Goal: Task Accomplishment & Management: Use online tool/utility

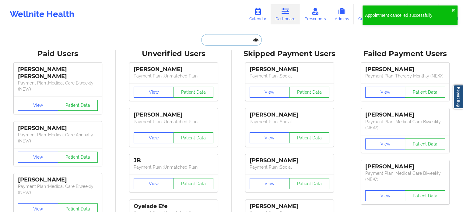
click at [210, 42] on input "text" at bounding box center [231, 40] width 60 height 12
paste input "ddesflores@gmail.com"
type input "ddesflores@gmail.com"
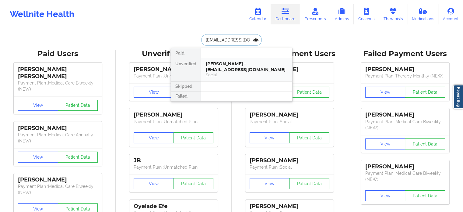
click at [225, 69] on div "Destiny Flores - ddesflores@gmail.com" at bounding box center [247, 66] width 82 height 11
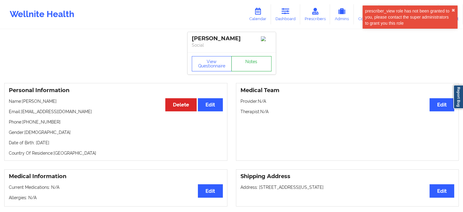
click at [254, 63] on link "Notes" at bounding box center [251, 63] width 40 height 15
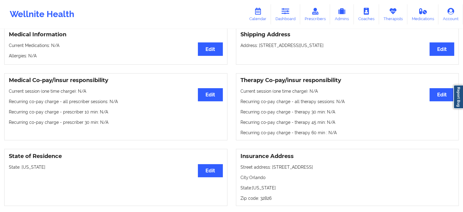
scroll to position [152, 0]
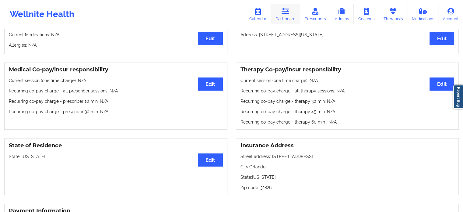
click at [285, 13] on icon at bounding box center [286, 11] width 8 height 7
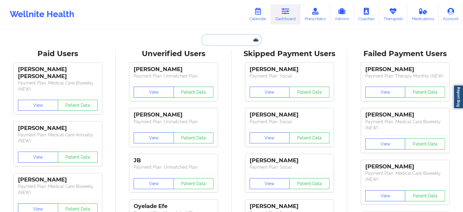
click at [219, 43] on input "text" at bounding box center [231, 40] width 60 height 12
paste input "chakroun12@gmail.com"
type input "chakroun12@gmail.com"
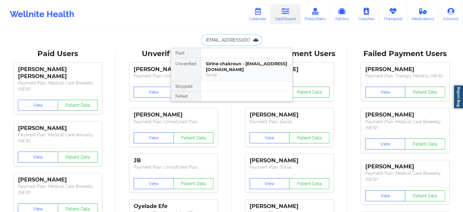
click at [229, 65] on div "Sirine chakroun - sirine.chakroun12@gmail.com" at bounding box center [247, 66] width 82 height 11
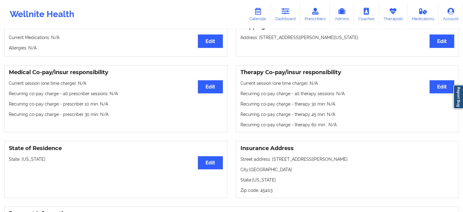
scroll to position [183, 0]
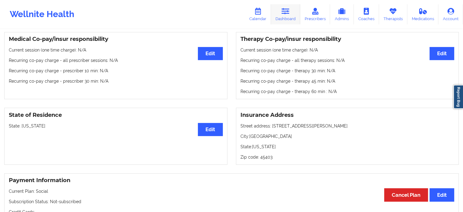
click at [287, 11] on icon at bounding box center [286, 11] width 8 height 7
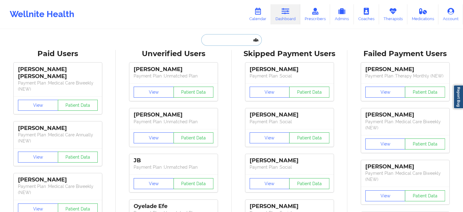
click at [226, 41] on input "text" at bounding box center [231, 40] width 60 height 12
paste input "kikica2025@gmail.com"
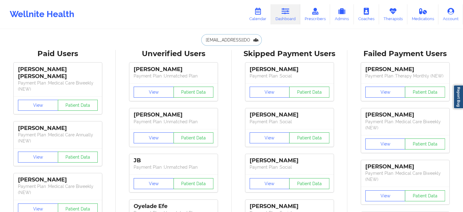
click at [248, 36] on input "kikica2025@gmail.com" at bounding box center [231, 40] width 60 height 12
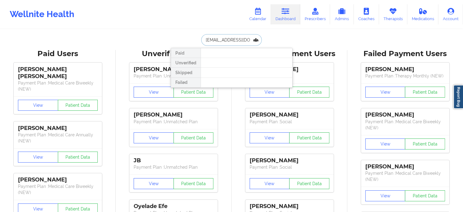
click at [248, 36] on input "kikica2025@gmail.com" at bounding box center [231, 40] width 60 height 12
paste input "GAJEVIC"
click at [240, 38] on input "GAJEVIC" at bounding box center [231, 40] width 60 height 12
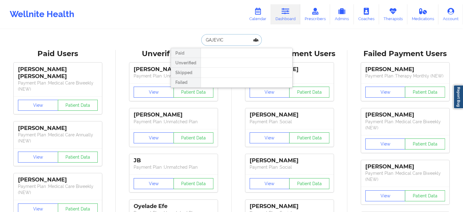
click at [240, 38] on input "GAJEVIC" at bounding box center [231, 40] width 60 height 12
paste input "kaileforsythe@gmail.com"
drag, startPoint x: 240, startPoint y: 38, endPoint x: 189, endPoint y: 43, distance: 52.0
click at [189, 43] on div "kaileforsythe@gmail.com Paid Unverified Skipped Failed" at bounding box center [232, 40] width 122 height 12
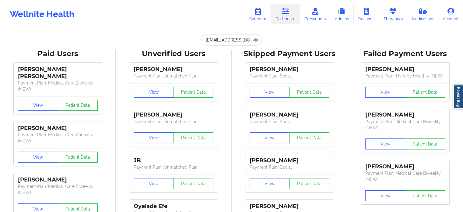
click at [228, 41] on input "kaileforsythe@gmail.com" at bounding box center [231, 40] width 60 height 12
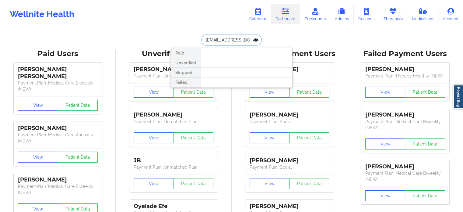
click at [228, 41] on input "kaileforsythe@gmail.com" at bounding box center [231, 40] width 60 height 12
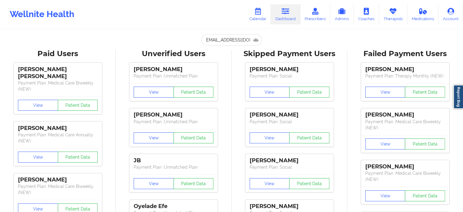
scroll to position [0, 0]
click at [227, 37] on input "kaileforsythe@gmail.com" at bounding box center [231, 40] width 60 height 12
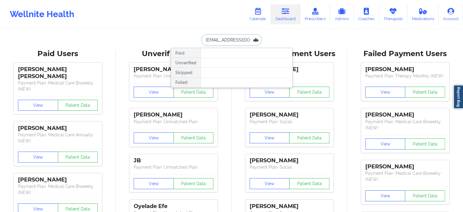
click at [227, 38] on input "kaileforsythe@gmail.com" at bounding box center [231, 40] width 60 height 12
paste input "DOUNYA BOURISS"
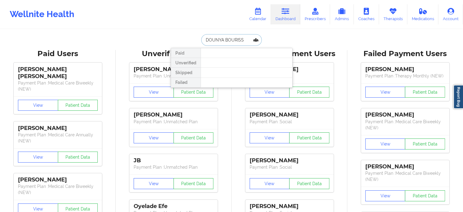
click at [223, 39] on input "DOUNYA BOURISS" at bounding box center [231, 40] width 60 height 12
drag, startPoint x: 241, startPoint y: 40, endPoint x: 221, endPoint y: 40, distance: 19.8
click at [221, 40] on input "DOUNYA BOURISS" at bounding box center [231, 40] width 60 height 12
type input "DOUNYA"
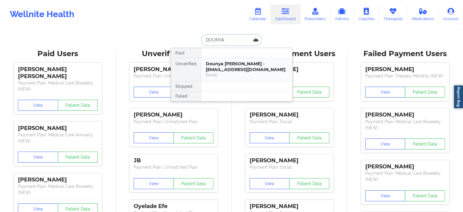
click at [218, 67] on div "Dounya Alia Bouriss - dounya.bouriss@gmail.com" at bounding box center [247, 66] width 82 height 11
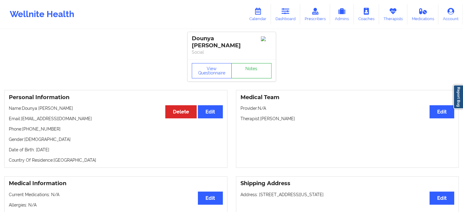
click at [247, 66] on link "Notes" at bounding box center [251, 70] width 40 height 15
click at [51, 105] on p "Name: Dounya Alia Bouriss" at bounding box center [116, 108] width 214 height 6
click at [23, 105] on p "Name: Dounya Alia Bouriss" at bounding box center [116, 108] width 214 height 6
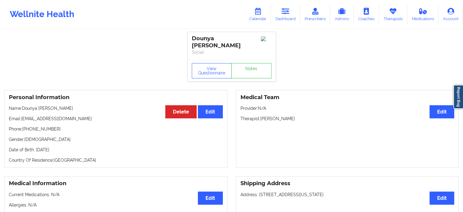
click at [21, 115] on p "Email: dounya.bouriss@gmail.com" at bounding box center [116, 118] width 214 height 6
drag, startPoint x: 24, startPoint y: 102, endPoint x: 63, endPoint y: 103, distance: 39.0
click at [63, 105] on p "Name: Dounya Alia Bouriss" at bounding box center [116, 108] width 214 height 6
copy p "Dounya Alia Bouriss"
click at [287, 13] on icon at bounding box center [286, 11] width 8 height 7
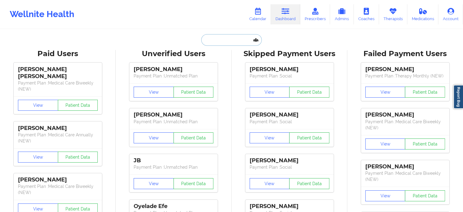
click at [223, 39] on input "text" at bounding box center [231, 40] width 60 height 12
paste input "GASC.ANDREA@GMAIL.COM"
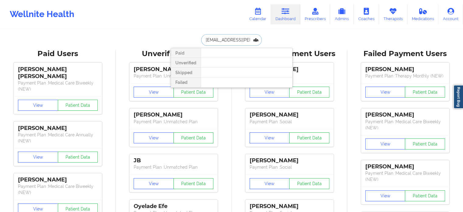
drag, startPoint x: 254, startPoint y: 39, endPoint x: 114, endPoint y: 37, distance: 140.0
paste input "tnmfunworld@gmail.com"
type input "tnmfunworld@gmail.com"
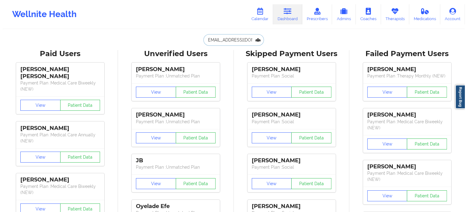
scroll to position [0, 0]
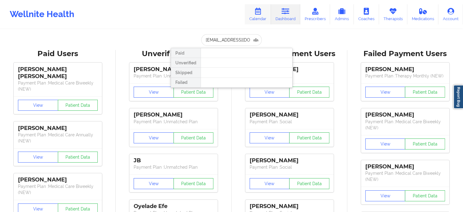
click at [266, 10] on link "Calendar" at bounding box center [258, 14] width 26 height 20
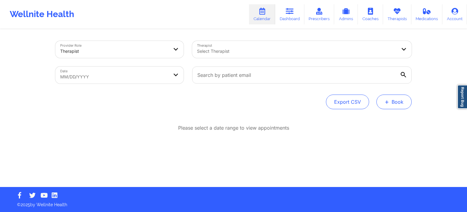
click at [397, 102] on button "+ Book" at bounding box center [394, 101] width 35 height 15
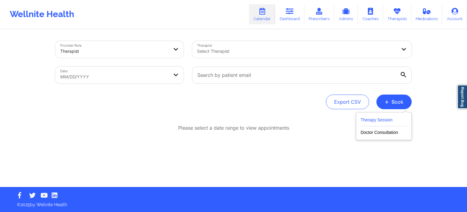
click at [368, 118] on button "Therapy Session" at bounding box center [384, 121] width 47 height 10
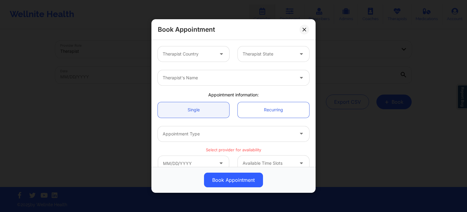
click at [202, 54] on div at bounding box center [188, 53] width 51 height 7
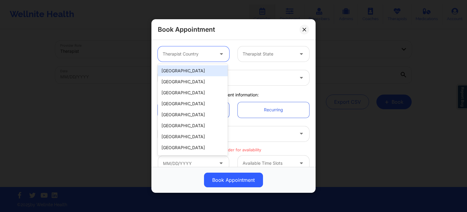
click at [198, 70] on div "[GEOGRAPHIC_DATA]" at bounding box center [193, 70] width 70 height 11
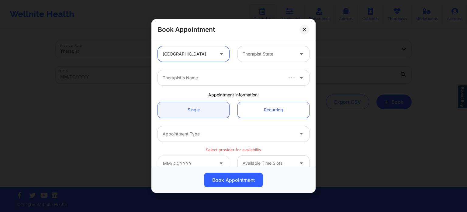
click at [261, 47] on div "Therapist State" at bounding box center [266, 53] width 57 height 15
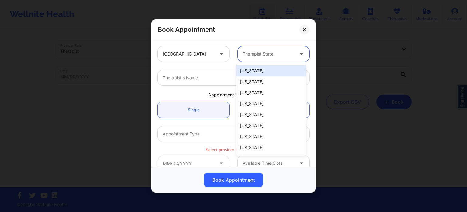
type input "f"
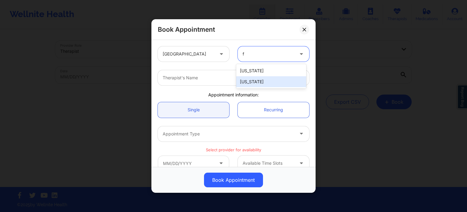
click at [264, 81] on div "[US_STATE]" at bounding box center [271, 81] width 70 height 11
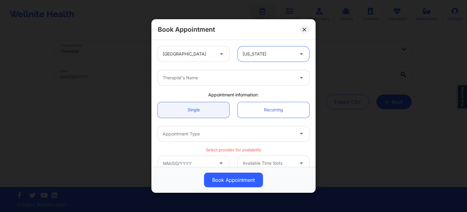
click at [220, 76] on div at bounding box center [228, 77] width 131 height 7
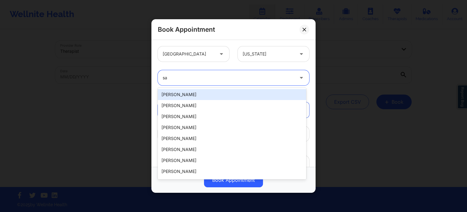
type input "s"
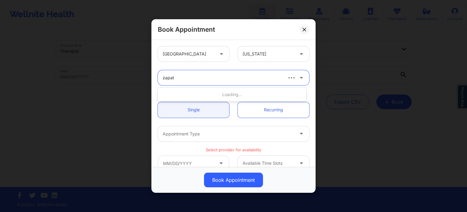
type input "zapath"
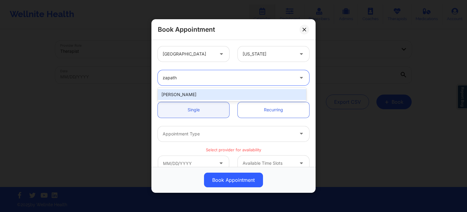
click at [198, 95] on div "Susan P Zapatha" at bounding box center [232, 94] width 149 height 11
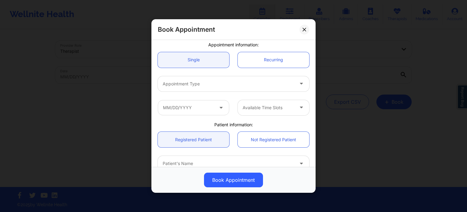
scroll to position [61, 0]
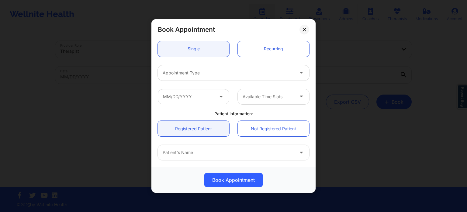
click at [198, 76] on div "Appointment Type" at bounding box center [226, 72] width 137 height 15
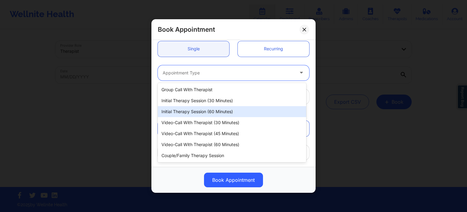
click at [188, 110] on div "Initial Therapy Session (60 minutes)" at bounding box center [232, 111] width 149 height 11
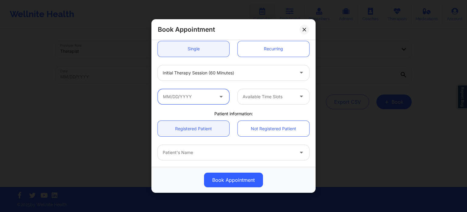
click at [187, 97] on input "text" at bounding box center [194, 96] width 72 height 15
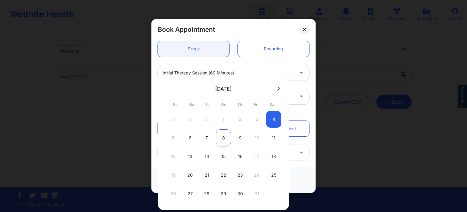
click at [221, 140] on div "8" at bounding box center [223, 137] width 15 height 17
type input "10/08/2025"
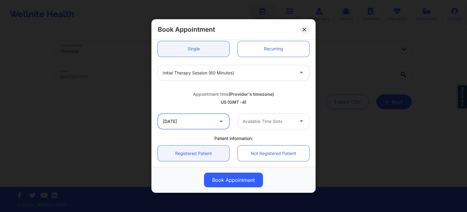
click at [208, 124] on input "10/08/2025" at bounding box center [194, 121] width 72 height 15
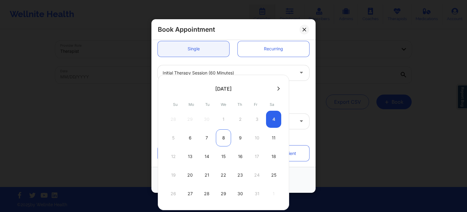
click at [223, 139] on div "8" at bounding box center [223, 137] width 15 height 17
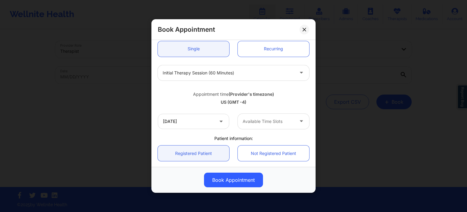
click at [256, 120] on div at bounding box center [268, 120] width 51 height 7
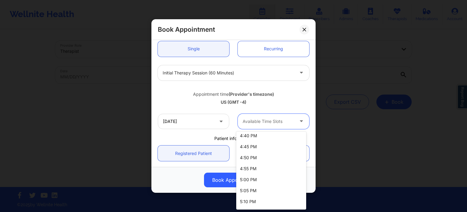
scroll to position [1035, 0]
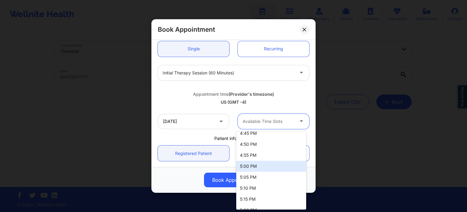
click at [263, 166] on div "5:00 PM" at bounding box center [271, 165] width 70 height 11
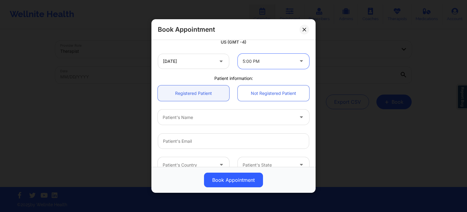
scroll to position [122, 0]
click at [216, 123] on div "Patient's Name" at bounding box center [226, 115] width 137 height 15
click at [205, 121] on div "Patient's Name" at bounding box center [226, 115] width 137 height 15
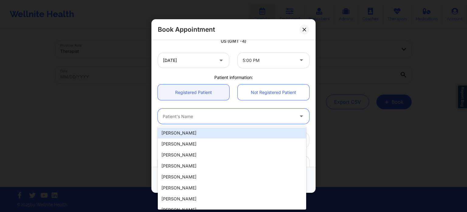
click at [156, 103] on div "United States Florida Susan P Zapatha Appointment information: Single Recurring…" at bounding box center [234, 103] width 164 height 127
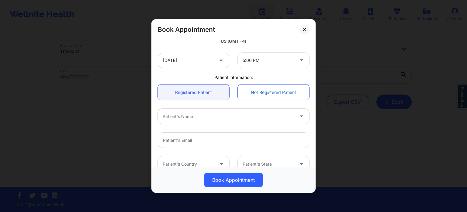
click at [252, 93] on link "Not Registered Patient" at bounding box center [274, 92] width 72 height 16
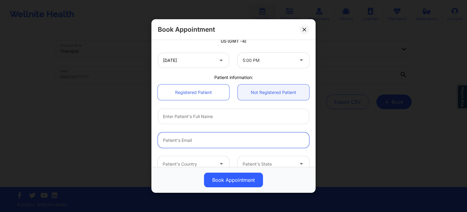
click at [199, 140] on input "email" at bounding box center [234, 140] width 152 height 16
paste input "DELLORIESW@GMAIL.COM"
type input "DELLORIESW@GMAIL.COM"
click at [197, 117] on input "text" at bounding box center [234, 116] width 152 height 16
click at [171, 140] on input "DELLORIESW@GMAIL.COM" at bounding box center [234, 140] width 152 height 16
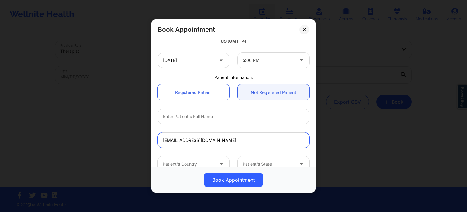
click at [171, 140] on input "DELLORIESW@GMAIL.COM" at bounding box center [234, 140] width 152 height 16
paste input "delloriesw@gmail.com"
type input "delloriesw@gmail.com"
click at [207, 118] on input "text" at bounding box center [234, 116] width 152 height 16
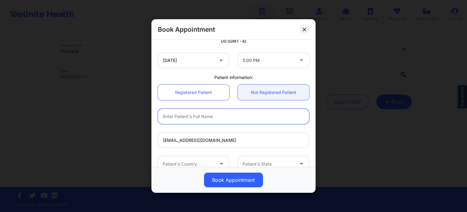
paste input "Dellories J Williams"
click at [164, 115] on input "Dellories J Williams" at bounding box center [234, 116] width 152 height 16
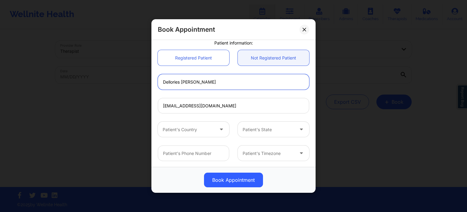
scroll to position [156, 0]
type input "Dellories J Williams"
click at [179, 131] on div at bounding box center [188, 128] width 51 height 7
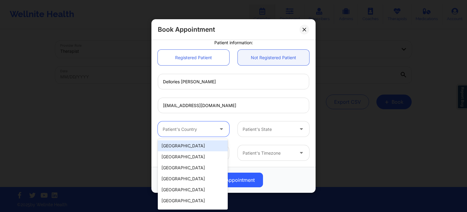
click at [189, 142] on div "[GEOGRAPHIC_DATA]" at bounding box center [193, 145] width 70 height 11
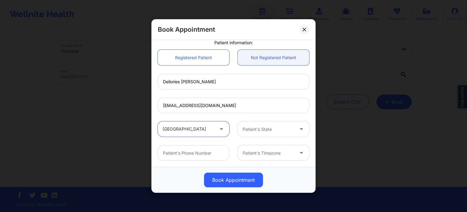
click at [252, 130] on div at bounding box center [268, 128] width 51 height 7
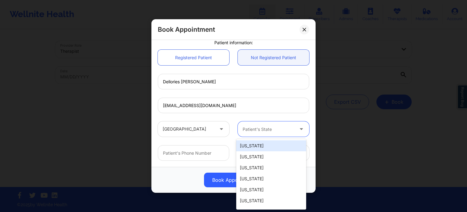
type input "f"
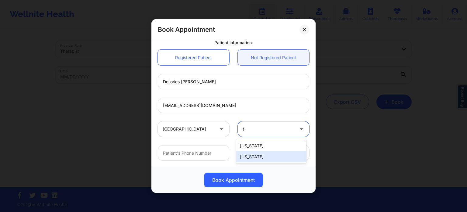
click at [254, 157] on div "[US_STATE]" at bounding box center [271, 156] width 70 height 11
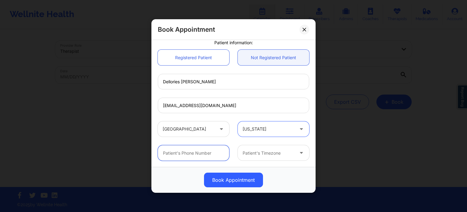
click at [188, 158] on input "text" at bounding box center [194, 153] width 72 height 16
paste input "(954) 850-4345"
type input "(954) 850-4345"
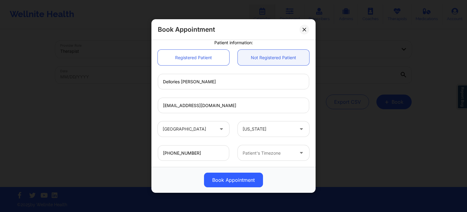
click at [258, 153] on div at bounding box center [268, 152] width 51 height 7
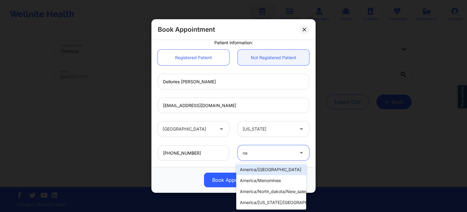
type input "new"
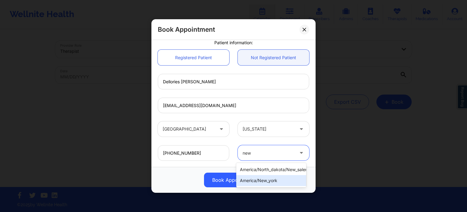
click at [260, 179] on div "america/new_york" at bounding box center [271, 180] width 70 height 11
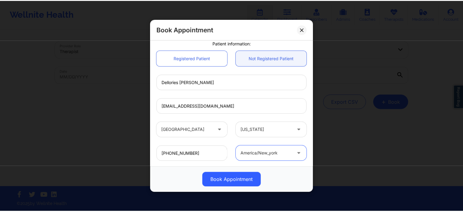
scroll to position [189, 0]
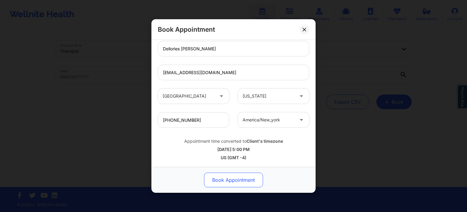
click at [234, 181] on button "Book Appointment" at bounding box center [233, 179] width 59 height 15
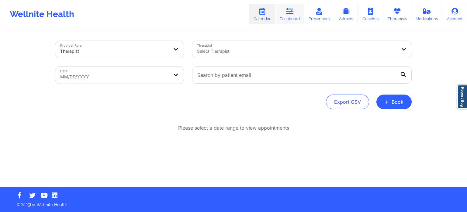
click at [289, 17] on link "Dashboard" at bounding box center [289, 14] width 29 height 20
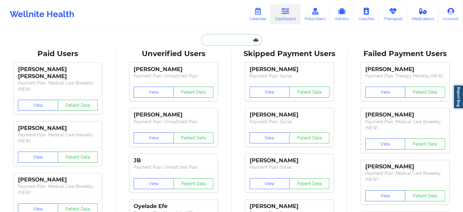
click at [236, 40] on input "text" at bounding box center [231, 40] width 60 height 12
paste input "zarandonapaula@gmail.com"
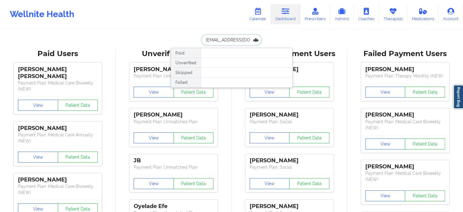
drag, startPoint x: 253, startPoint y: 39, endPoint x: 180, endPoint y: 40, distance: 73.4
click at [180, 40] on div "zarandonapaula@gmail.com Paid Unverified Skipped Failed" at bounding box center [232, 40] width 122 height 12
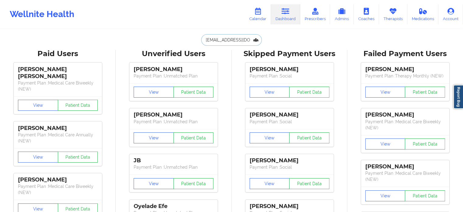
click at [207, 38] on input "zarandonapaula@gmail.com" at bounding box center [231, 40] width 60 height 12
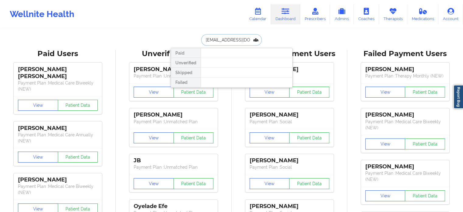
click at [205, 38] on input "zarandonapaula@gmail.com" at bounding box center [231, 40] width 60 height 12
drag, startPoint x: 237, startPoint y: 41, endPoint x: 268, endPoint y: 43, distance: 31.4
click at [268, 43] on div "zarandonapaula@gmail.com Paid Unverified Skipped Failed" at bounding box center [232, 40] width 122 height 12
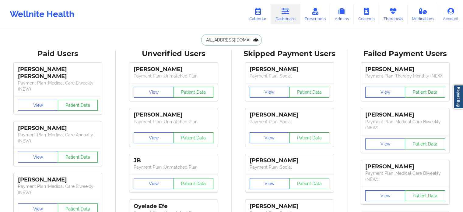
click at [252, 39] on input "zarandonapaula@gmail.com" at bounding box center [231, 40] width 60 height 12
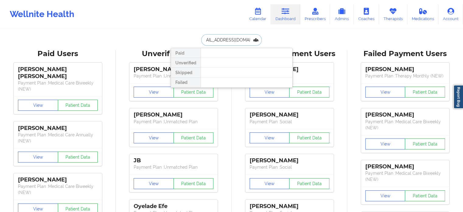
scroll to position [0, 9]
type input "zarandonapaula@gmail.com"
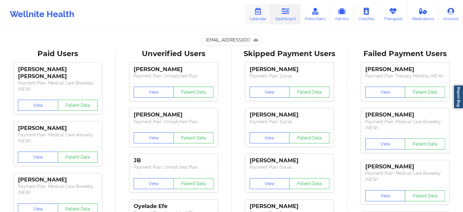
click at [262, 14] on icon at bounding box center [258, 11] width 8 height 7
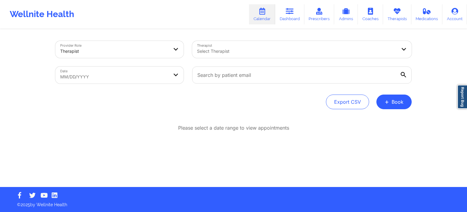
click at [226, 52] on div at bounding box center [297, 50] width 200 height 7
type input "mashonda w"
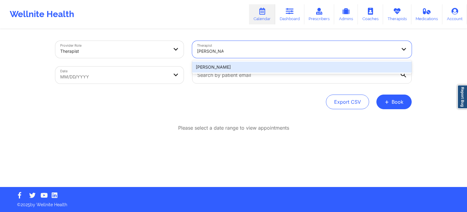
click at [229, 65] on div "Mashonda Waddell" at bounding box center [302, 66] width 220 height 11
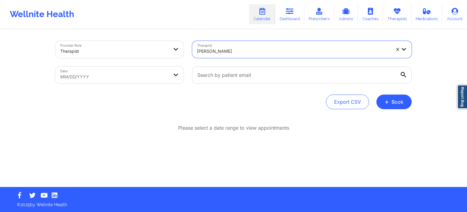
click at [157, 76] on body "Wellnite Health Calendar Dashboard Prescribers Admins Coaches Therapists Medica…" at bounding box center [233, 106] width 467 height 212
select select "2025-8"
select select "2025-9"
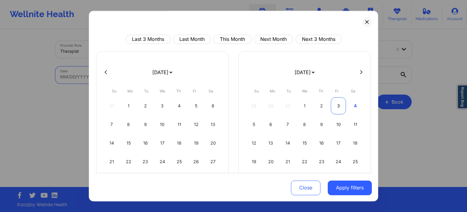
click at [334, 103] on div "3" at bounding box center [339, 105] width 16 height 17
select select "2025-9"
select select "2025-10"
select select "2025-9"
select select "2025-10"
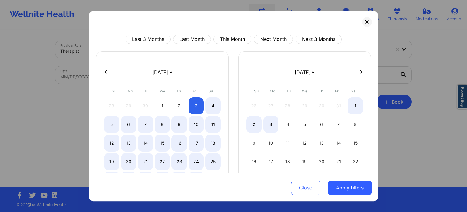
select select "2025-9"
select select "2025-10"
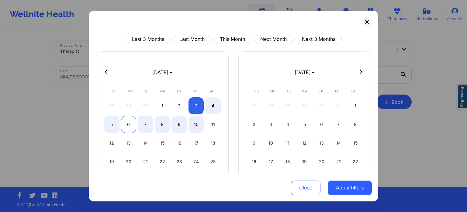
select select "2025-9"
select select "2025-10"
click at [125, 125] on div "6" at bounding box center [129, 124] width 16 height 17
select select "2025-9"
select select "2025-10"
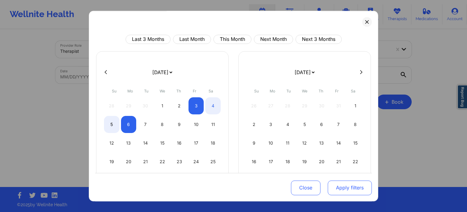
click at [358, 187] on button "Apply filters" at bounding box center [350, 187] width 44 height 15
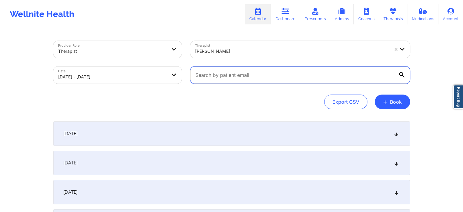
click at [227, 76] on input "text" at bounding box center [300, 74] width 220 height 17
click at [193, 104] on div "Export CSV + Book" at bounding box center [231, 101] width 357 height 15
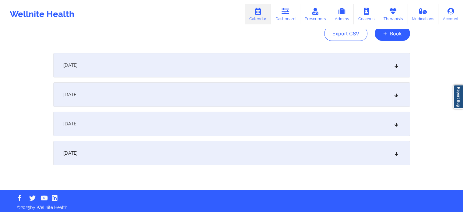
scroll to position [71, 0]
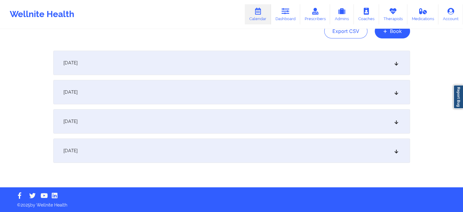
click at [121, 97] on div "October 4, 2025" at bounding box center [231, 92] width 357 height 24
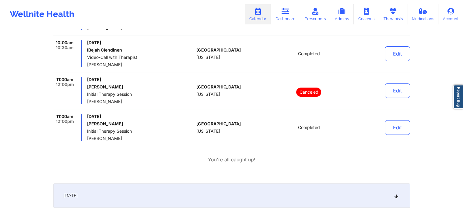
scroll to position [223, 0]
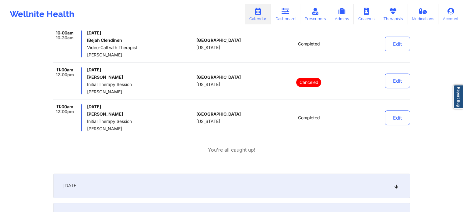
copy h6 "Adrian Walters"
drag, startPoint x: 121, startPoint y: 113, endPoint x: 86, endPoint y: 114, distance: 34.4
click at [86, 114] on div "11:00am 12:00pm Saturday, October 4, 2025 Adrian Walters Initial Therapy Sessio…" at bounding box center [123, 117] width 141 height 27
click at [284, 14] on icon at bounding box center [286, 11] width 8 height 7
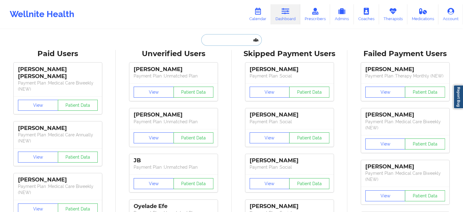
click at [216, 38] on input "text" at bounding box center [231, 40] width 60 height 12
paste input "ALYSSA R MURRAY"
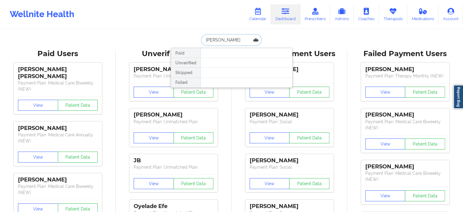
click at [204, 41] on input "ALYSSA R MURRAY" at bounding box center [231, 40] width 60 height 12
click at [225, 42] on input "ALYSSA R MURRAY" at bounding box center [231, 40] width 60 height 12
type input "ALYSSA MURRAY"
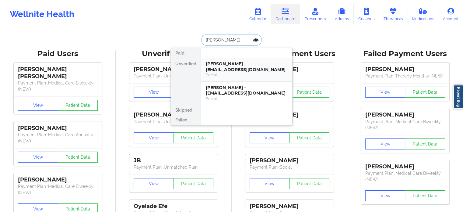
click at [227, 78] on div "Alyssa Murray - areneemurray@me.com Social" at bounding box center [246, 70] width 91 height 24
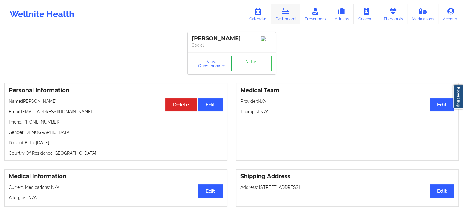
click at [280, 11] on link "Dashboard" at bounding box center [285, 14] width 29 height 20
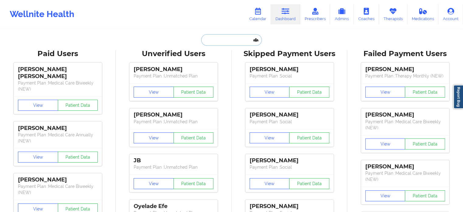
click at [233, 40] on input "text" at bounding box center [231, 40] width 60 height 12
paste input "ELIZABETH PHEGAN"
type input "ELIZABETH PHEGAN"
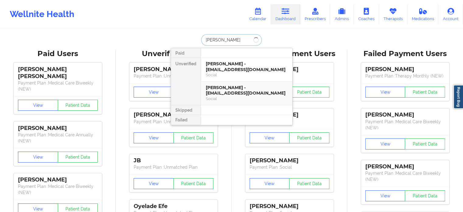
click at [240, 89] on div "Alyssa Murray - alyssam2344@gmail.com" at bounding box center [247, 90] width 82 height 11
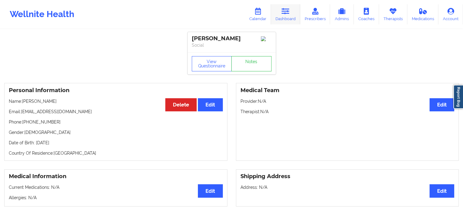
click at [284, 18] on link "Dashboard" at bounding box center [285, 14] width 29 height 20
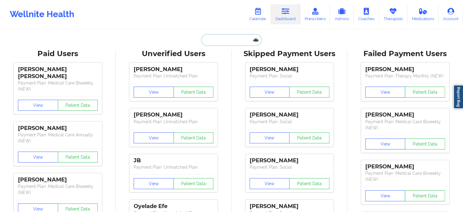
click at [237, 38] on input "text" at bounding box center [231, 40] width 60 height 12
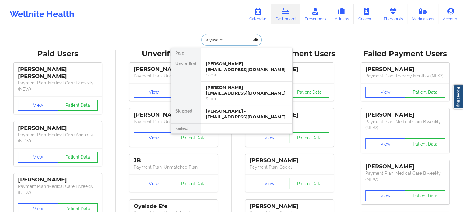
type input "alyssa mu"
click at [286, 12] on icon at bounding box center [286, 11] width 8 height 7
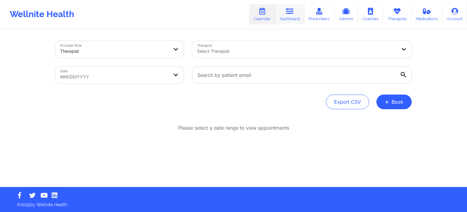
click at [292, 12] on icon at bounding box center [290, 11] width 8 height 7
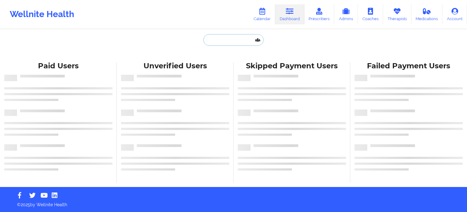
click at [238, 41] on input "text" at bounding box center [234, 40] width 60 height 12
paste input "DELLORIESW@GMAIL.COM"
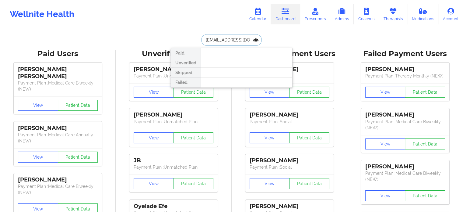
drag, startPoint x: 251, startPoint y: 38, endPoint x: 154, endPoint y: 36, distance: 96.5
paste input "Paula zarandona arrue"
drag, startPoint x: 248, startPoint y: 40, endPoint x: 239, endPoint y: 40, distance: 9.5
click at [239, 40] on input "Paula zarandona arrue" at bounding box center [231, 40] width 60 height 12
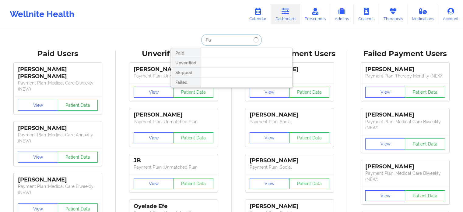
type input "P"
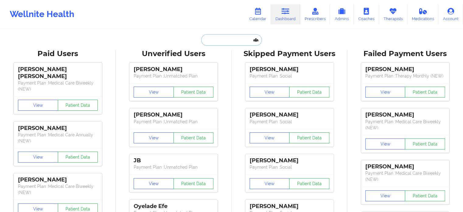
paste input "Paula zarandona arrue"
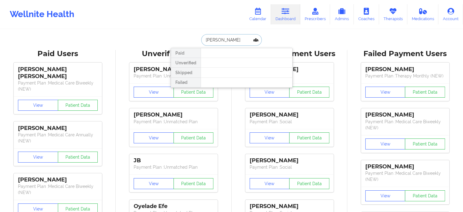
drag, startPoint x: 250, startPoint y: 40, endPoint x: 236, endPoint y: 40, distance: 13.4
click at [236, 40] on input "Paula zarandona arrue" at bounding box center [231, 40] width 60 height 12
click at [204, 40] on input "Paula zarandona" at bounding box center [231, 40] width 60 height 12
click at [219, 37] on input "Paula zarandona" at bounding box center [231, 40] width 60 height 12
click at [222, 39] on input "Paula zarandona" at bounding box center [231, 40] width 60 height 12
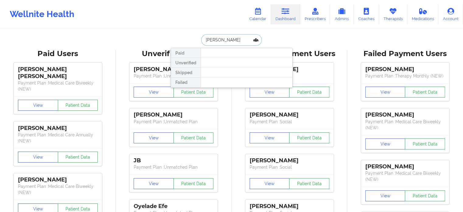
drag, startPoint x: 241, startPoint y: 38, endPoint x: 218, endPoint y: 38, distance: 23.1
click at [221, 39] on input "Paula zarRandona" at bounding box center [231, 40] width 60 height 12
click at [241, 42] on input "Paula zarRandona" at bounding box center [231, 40] width 60 height 12
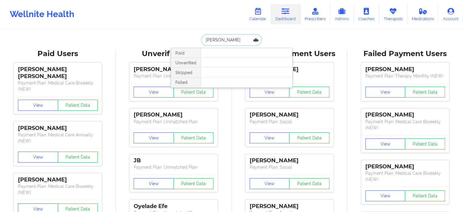
click at [241, 42] on input "Paula zarRandona" at bounding box center [231, 40] width 60 height 12
paste input "Adrian Walters"
type input "Adrian Walters"
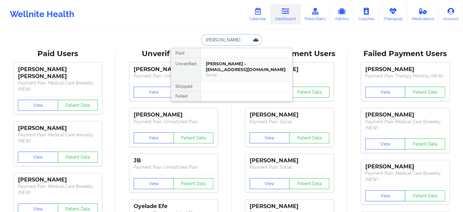
click at [225, 63] on div "Adrian Walters - kenyajaime352@gmail.com" at bounding box center [247, 66] width 82 height 11
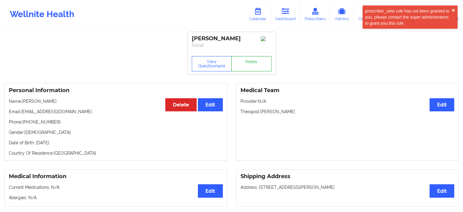
click at [243, 63] on link "Notes" at bounding box center [251, 63] width 40 height 15
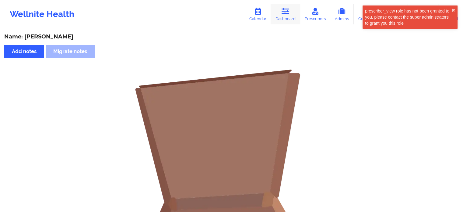
click at [287, 18] on link "Dashboard" at bounding box center [285, 14] width 29 height 20
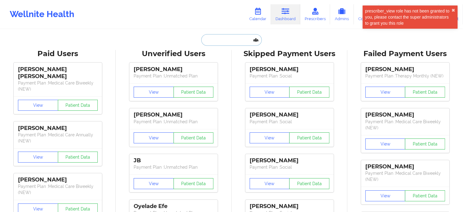
click at [225, 37] on input "text" at bounding box center [231, 40] width 60 height 12
paste input "sunshinerosa@gmail.com"
type input "sunshinerosa@gmail.com"
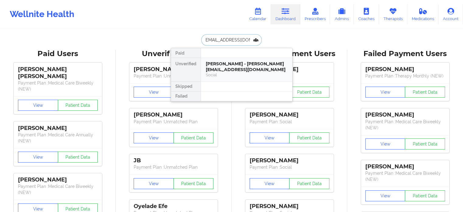
click at [228, 67] on div "Adriana Rosa - sunshinerosa@gmail.com" at bounding box center [247, 66] width 82 height 11
